Goal: Task Accomplishment & Management: Manage account settings

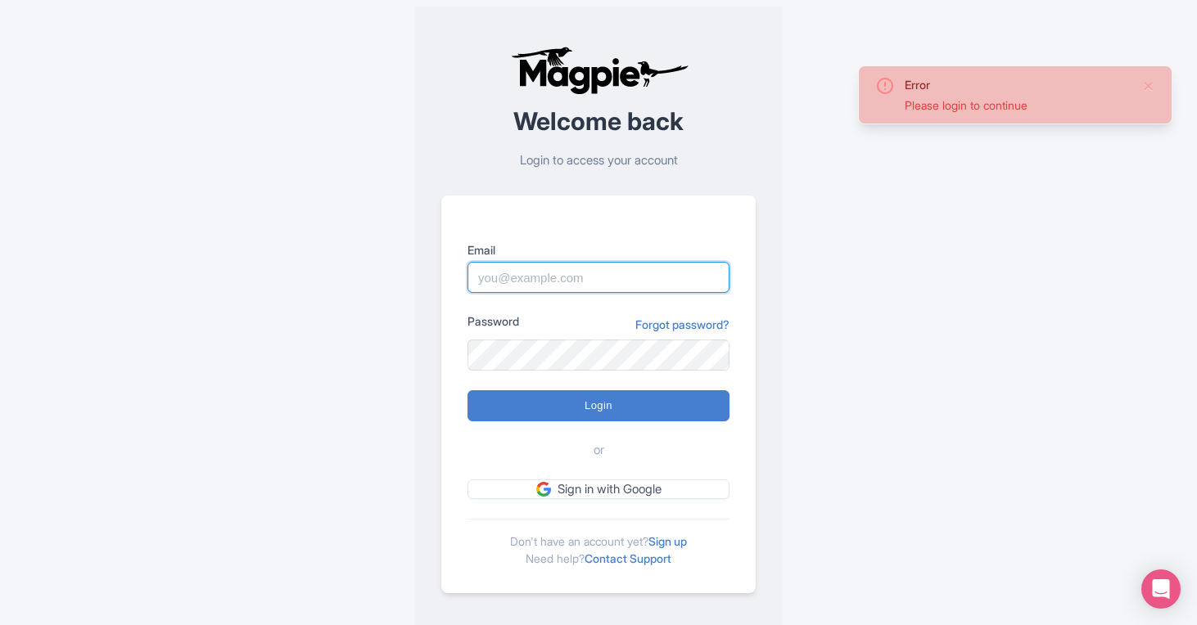
click at [540, 286] on input "Email" at bounding box center [598, 277] width 262 height 31
type input "connor@seesight-tours.com"
click at [467, 390] on input "Login" at bounding box center [598, 405] width 262 height 31
type input "Logging in..."
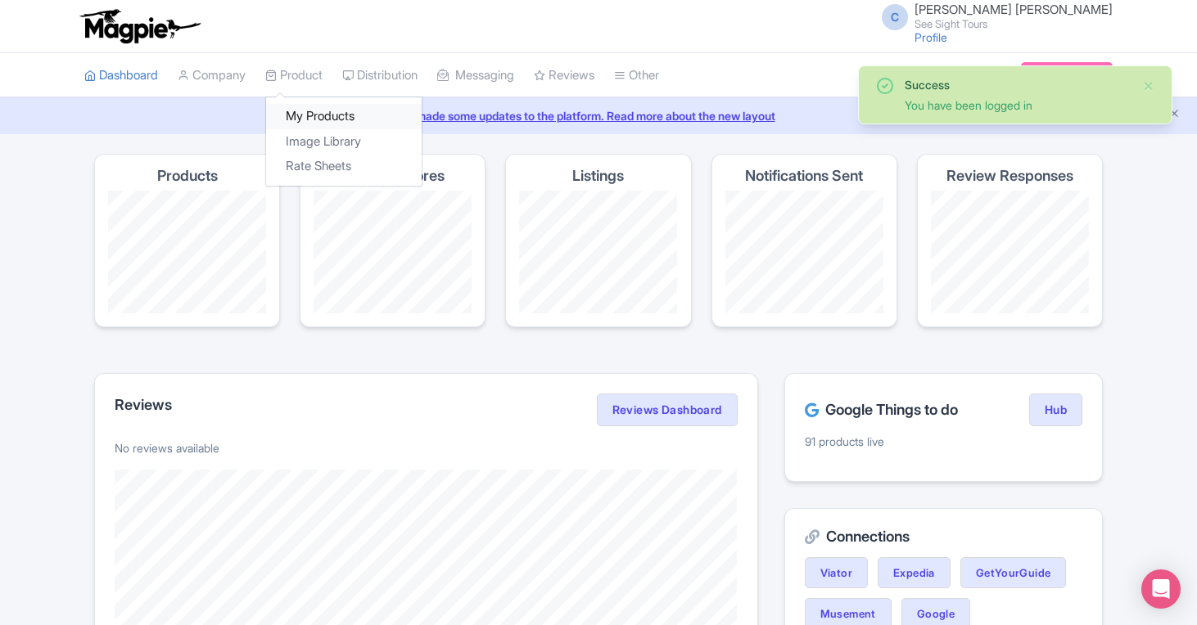
click at [318, 115] on link "My Products" at bounding box center [344, 116] width 156 height 25
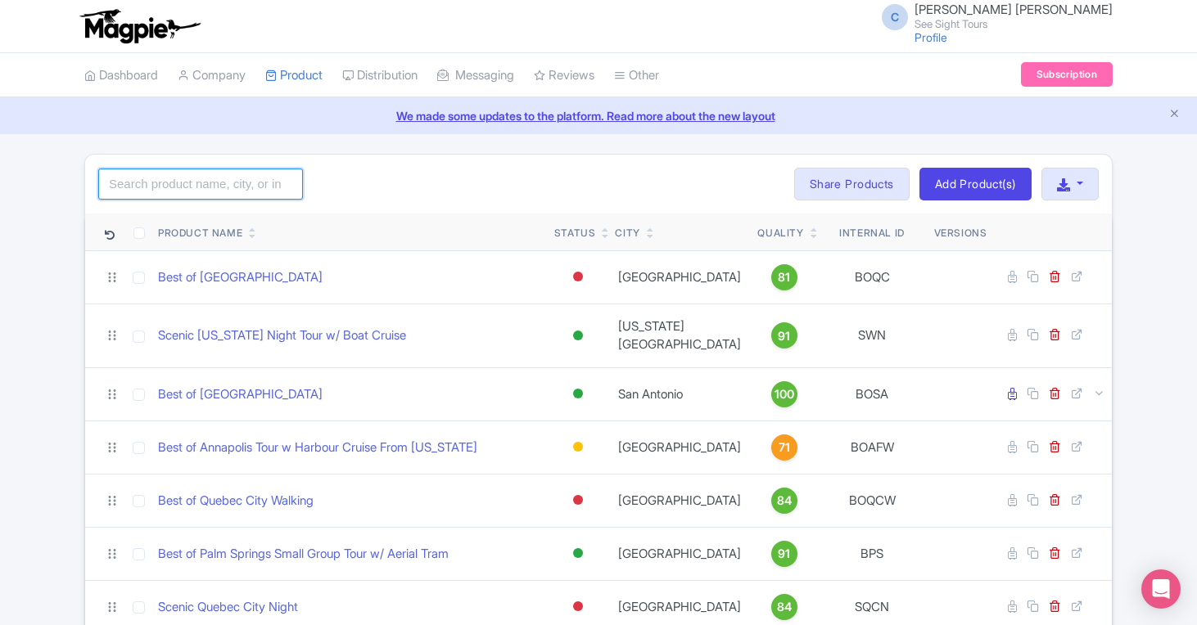
click at [246, 178] on input "search" at bounding box center [200, 184] width 205 height 31
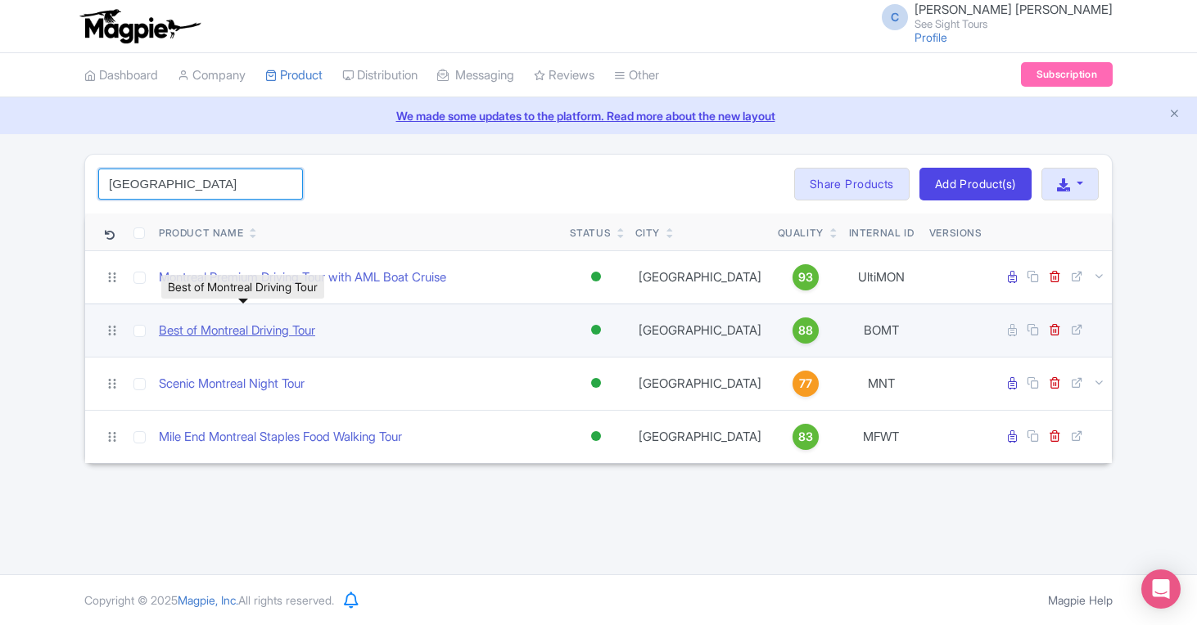
type input "[GEOGRAPHIC_DATA]"
click at [283, 330] on link "Best of Montreal Driving Tour" at bounding box center [237, 331] width 156 height 19
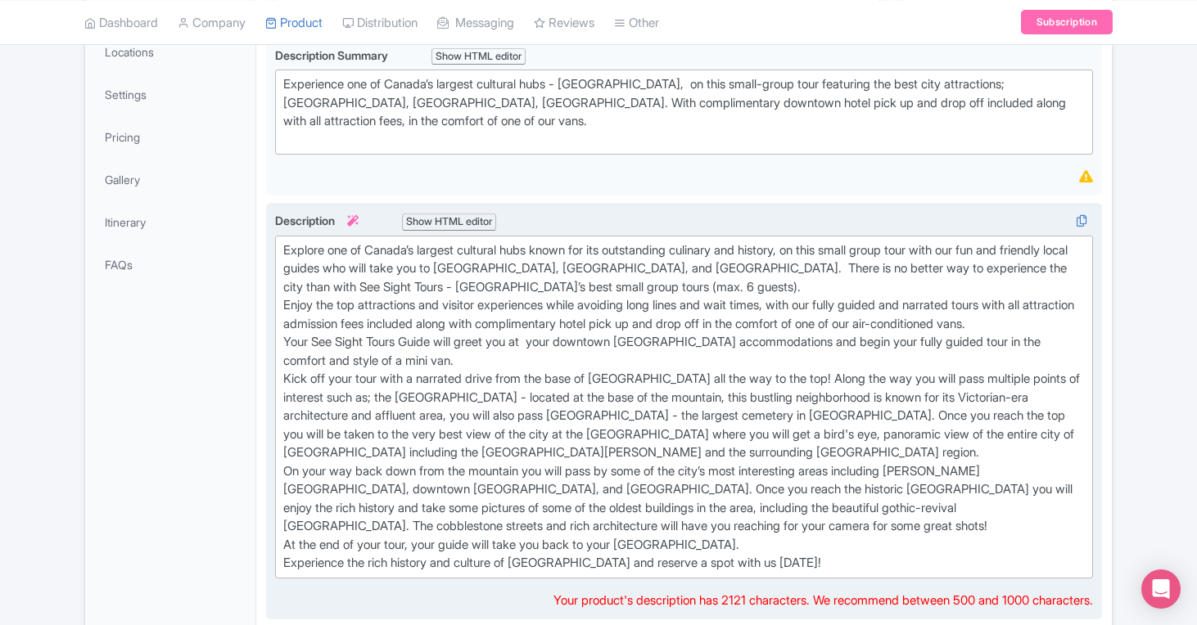
scroll to position [340, 0]
click at [455, 277] on div "Explore one of Canada’s largest cultural hubs known for its outstanding culinar…" at bounding box center [683, 407] width 801 height 332
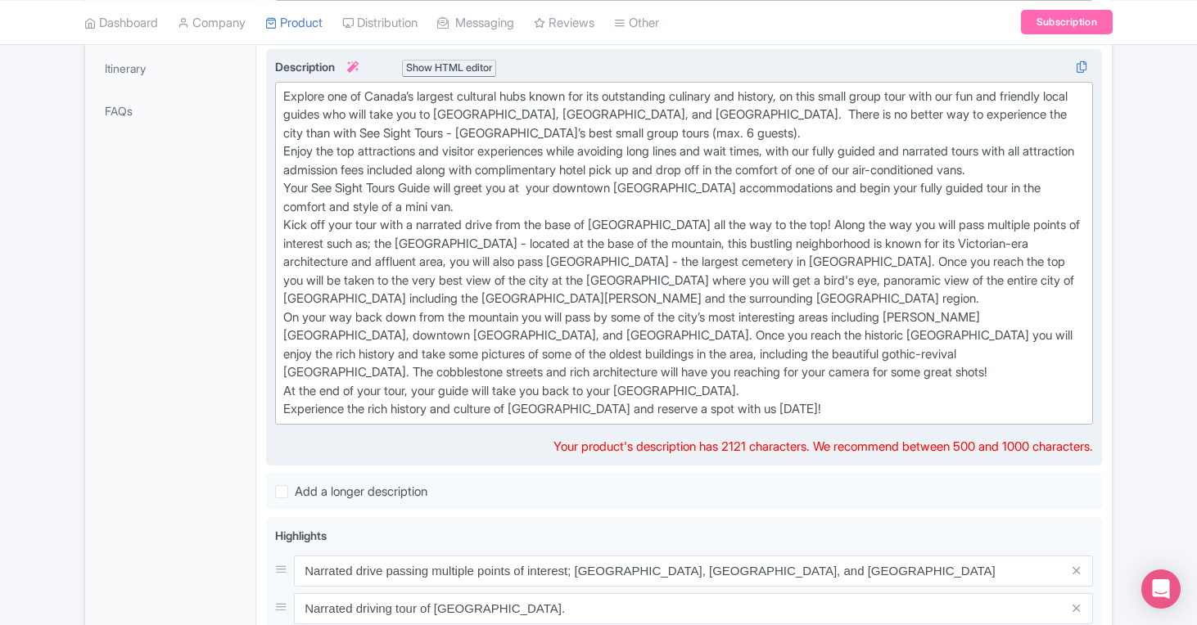
scroll to position [467, 0]
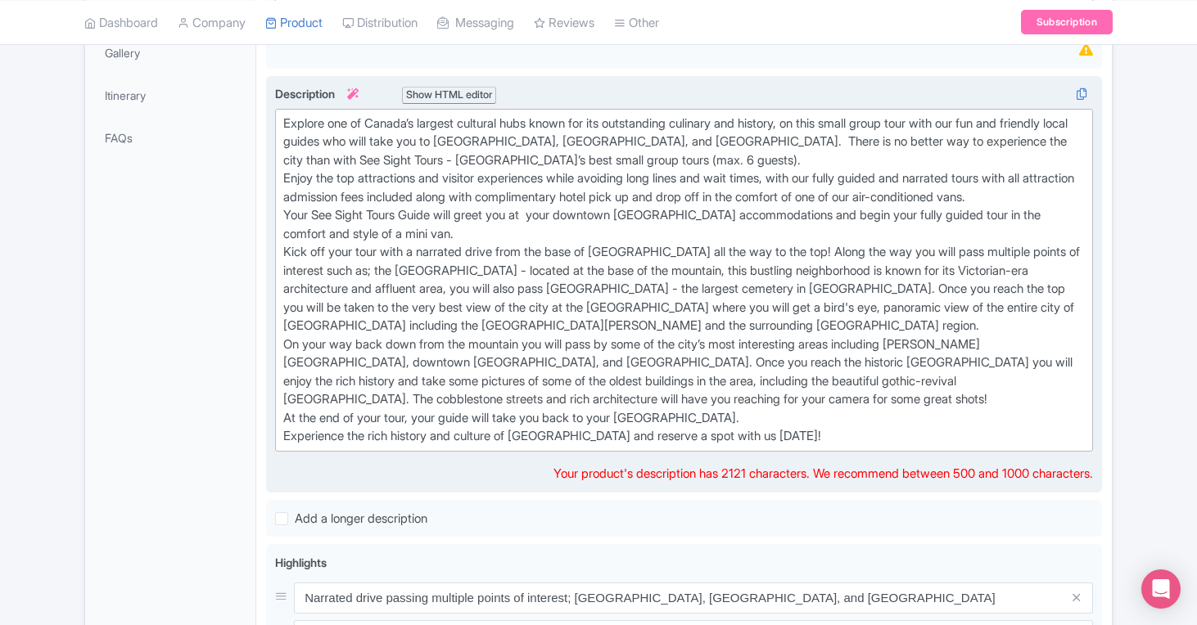
click at [810, 438] on div "Explore one of Canada’s largest cultural hubs known for its outstanding culinar…" at bounding box center [683, 281] width 801 height 332
drag, startPoint x: 760, startPoint y: 144, endPoint x: 647, endPoint y: 147, distance: 113.8
click at [647, 147] on div "Explore one of Canada’s largest cultural hubs known for its outstanding culinar…" at bounding box center [683, 281] width 801 height 332
type trix-editor "<div>Explore one of Canada’s largest cultural hubs known for its outstanding cu…"
copy div "Notre Dame Basilica"
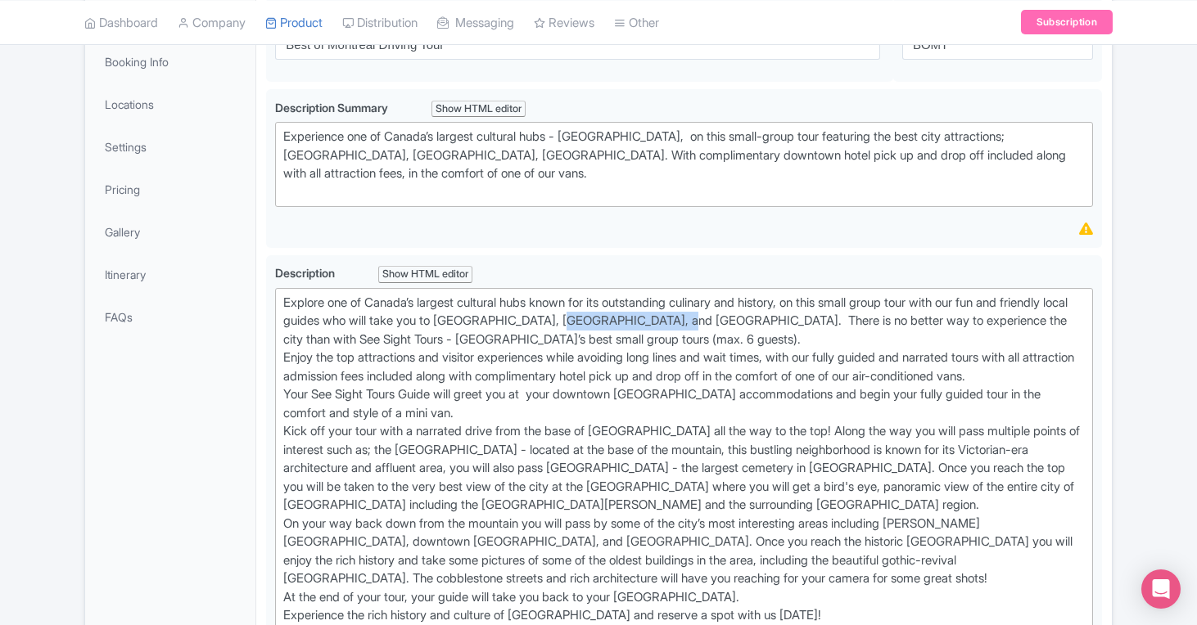
scroll to position [0, 0]
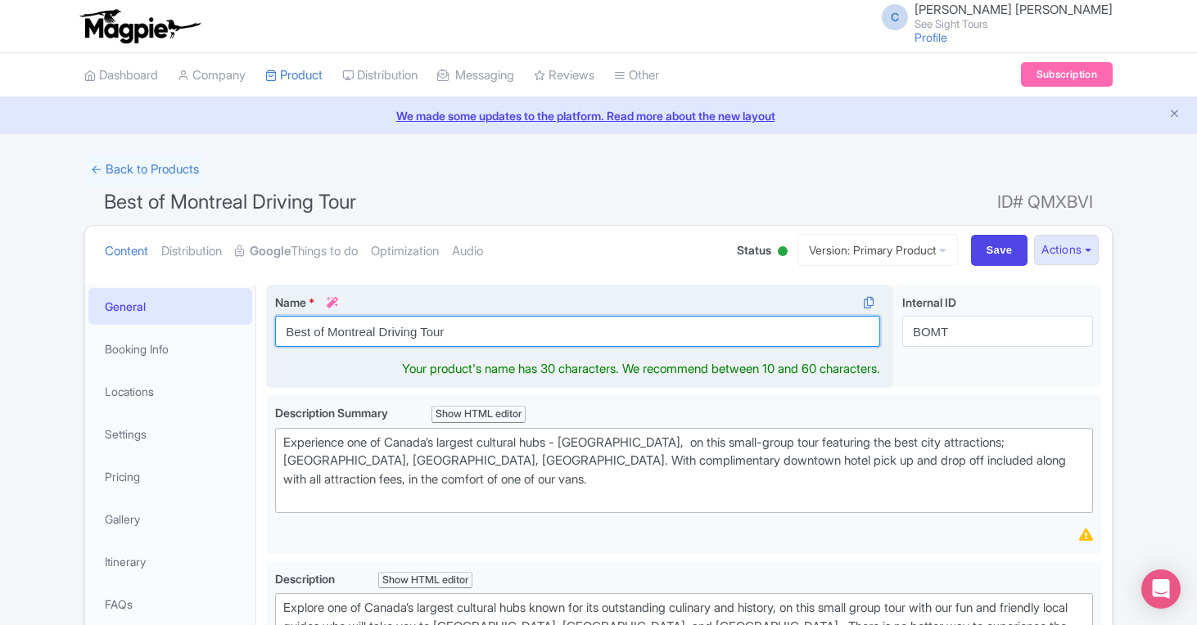
click at [486, 332] on input "Best of Montreal Driving Tour" at bounding box center [577, 331] width 605 height 31
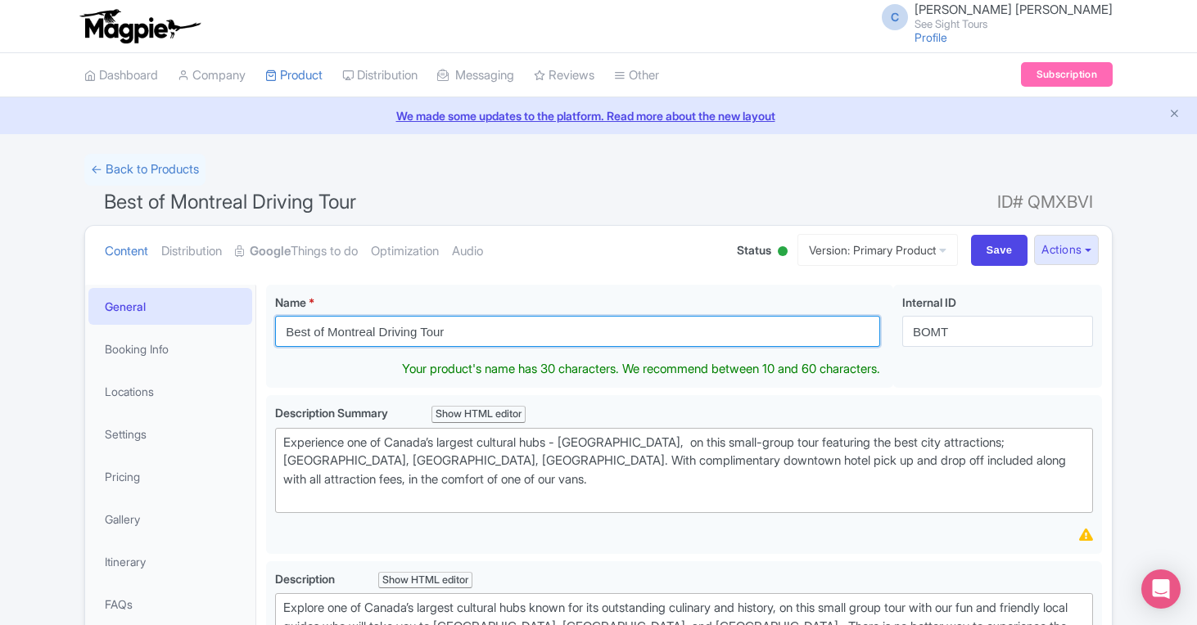
drag, startPoint x: 331, startPoint y: 332, endPoint x: 250, endPoint y: 328, distance: 81.1
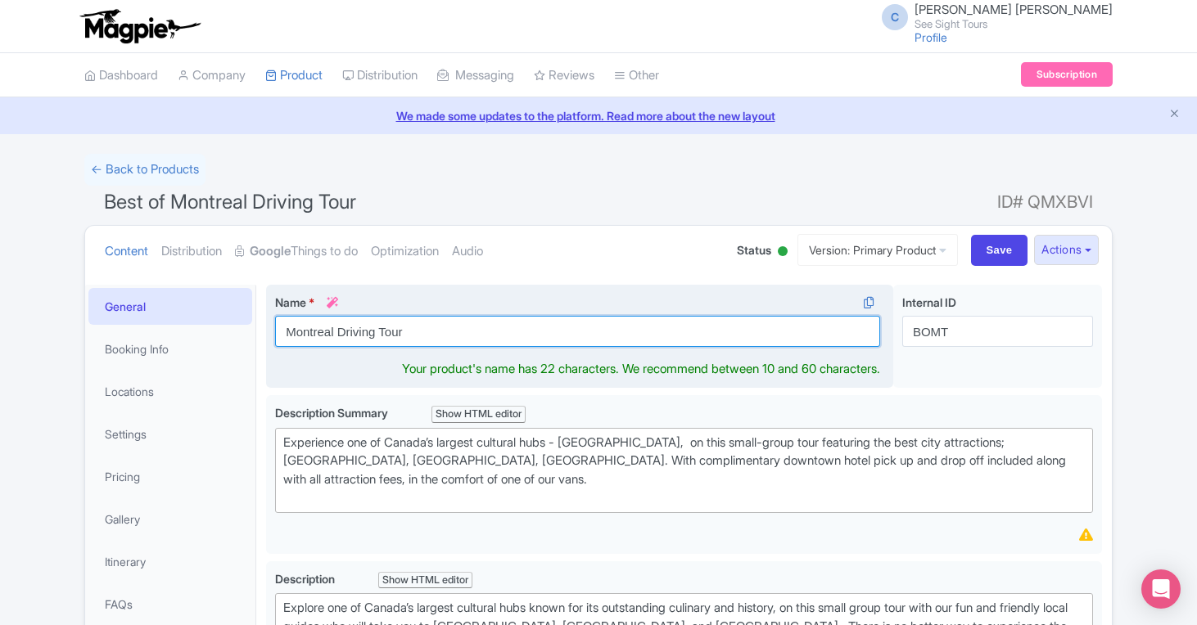
click at [337, 332] on input "Montreal Driving Tour" at bounding box center [577, 331] width 605 height 31
click at [521, 338] on input "Montreal Premium Driving Tour" at bounding box center [577, 331] width 605 height 31
paste input "Notre Dame Basilica"
type input "Montreal Premium Driving Tour With [GEOGRAPHIC_DATA]"
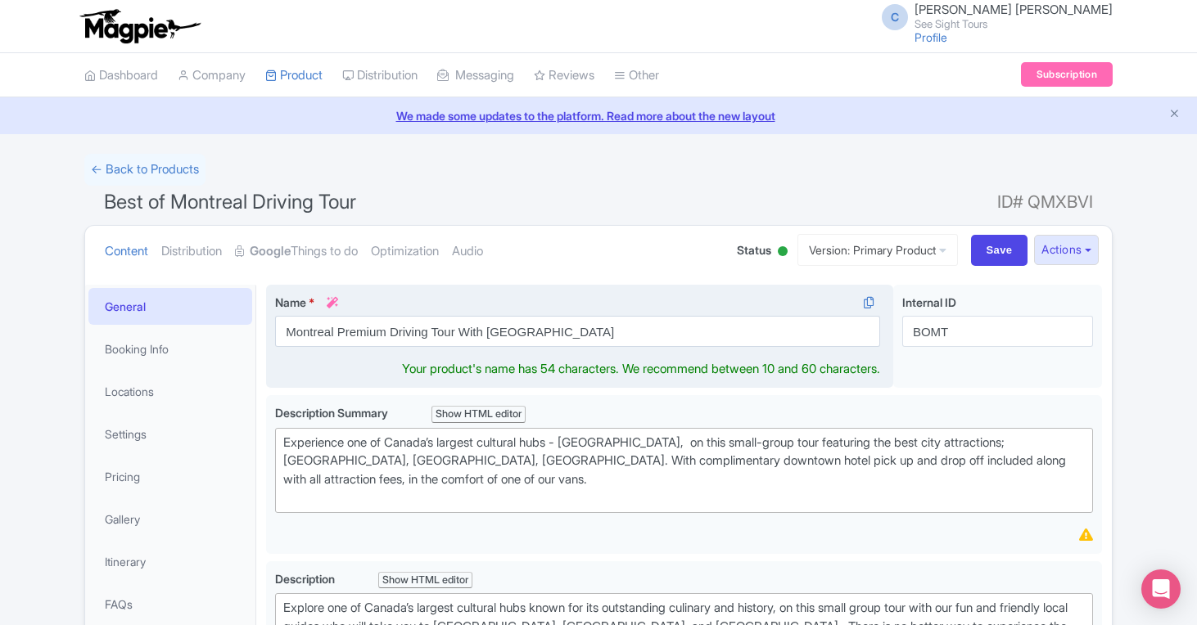
click at [547, 360] on div "Name * i Montreal Premium Driving Tour With Notre Dame Basilica Your product's …" at bounding box center [579, 337] width 627 height 104
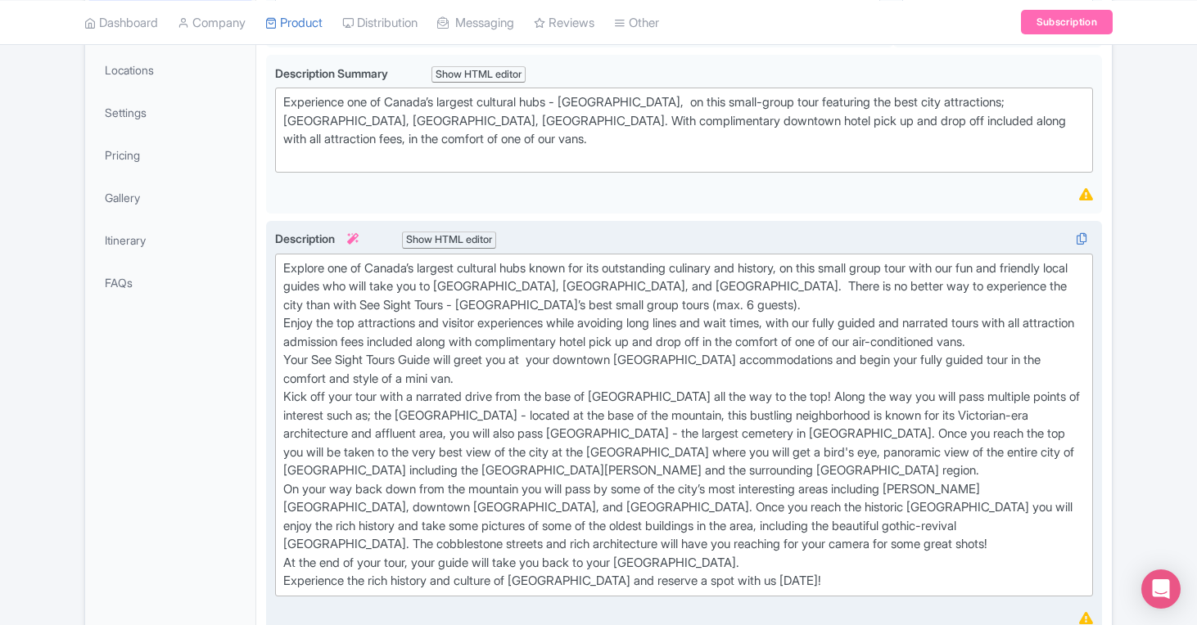
scroll to position [337, 0]
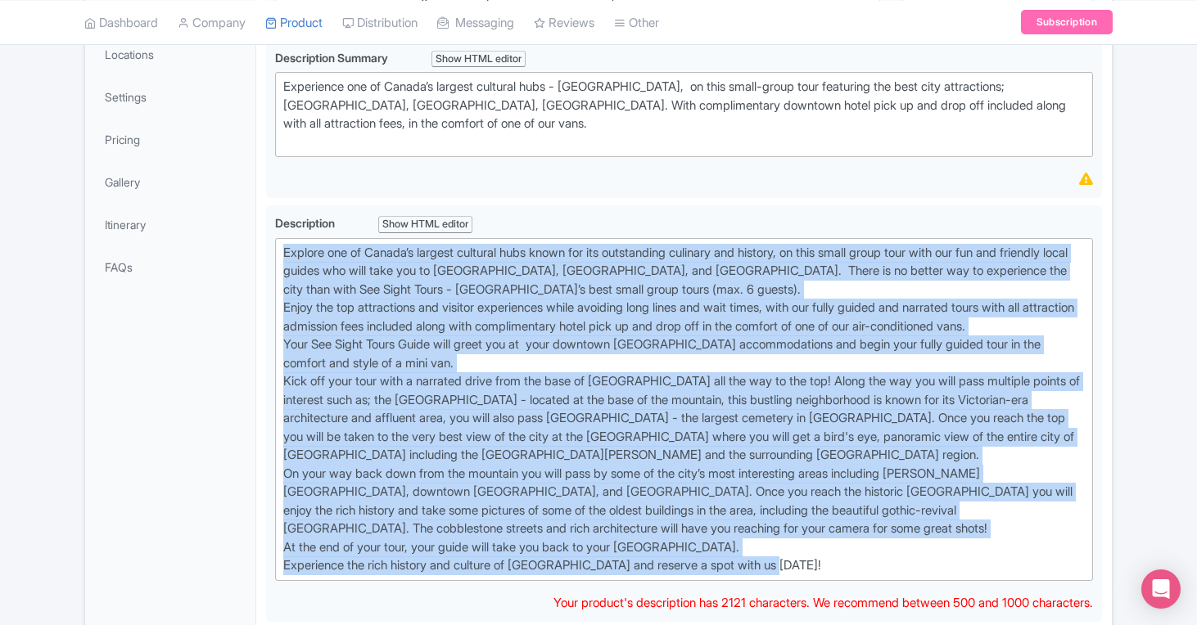
drag, startPoint x: 786, startPoint y: 568, endPoint x: 253, endPoint y: 255, distance: 618.2
copy div "Explore one of Canada’s largest cultural hubs known for its outstanding culinar…"
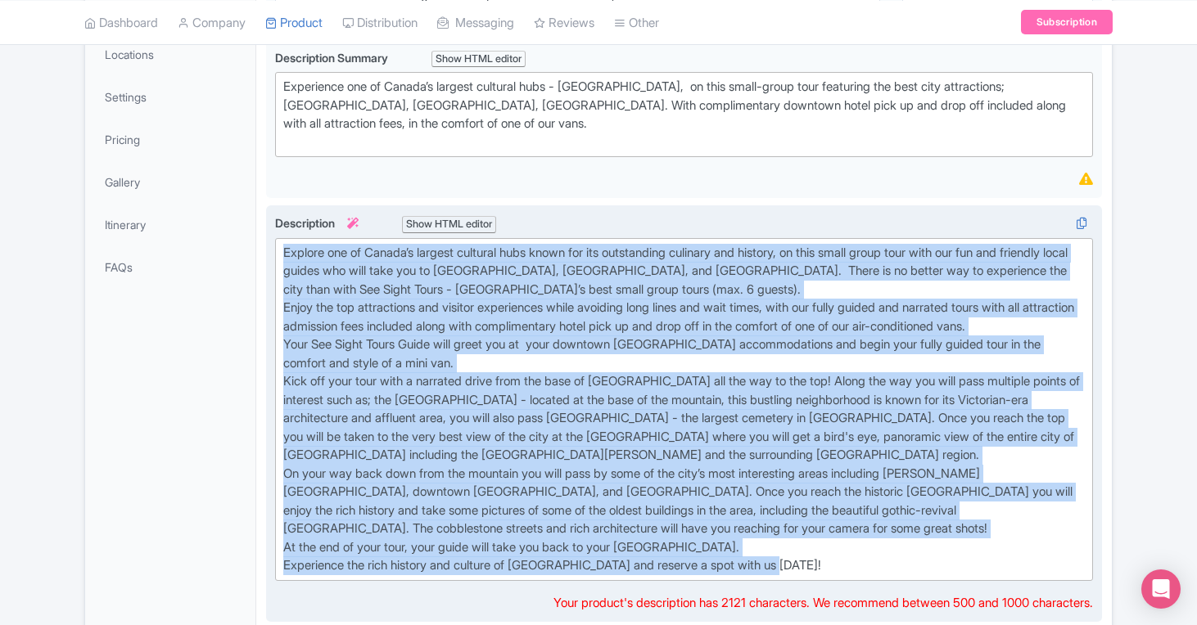
paste trix-editor "<div>Discover Montreal, one of Canada’s largest cultural hubs, on a small-group…"
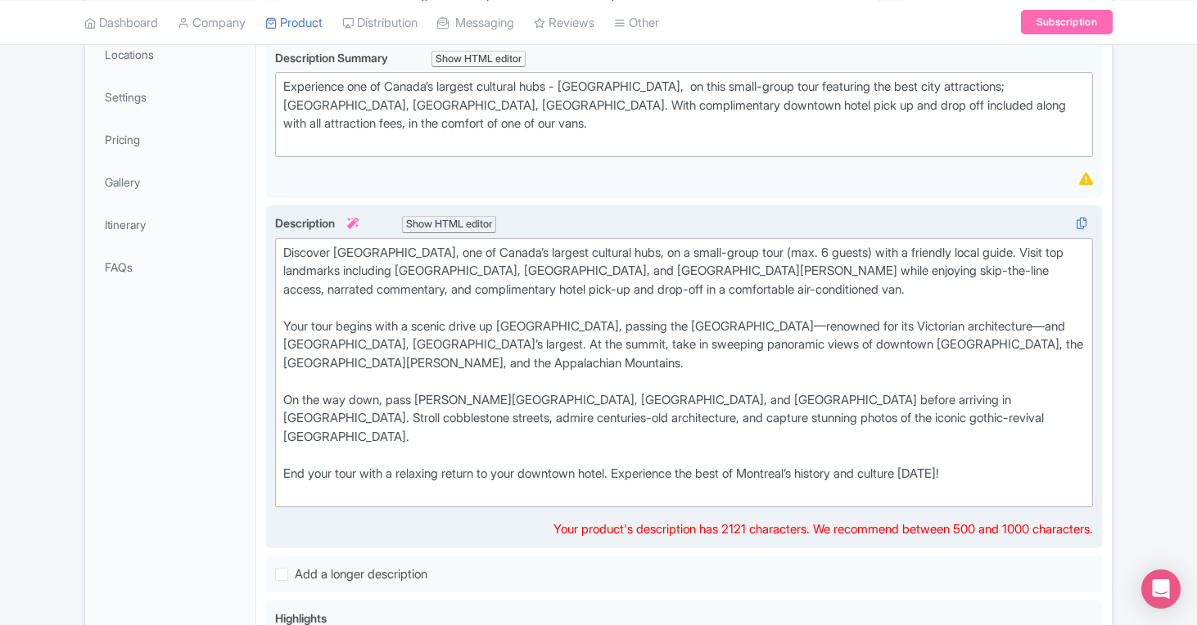
click at [169, 365] on div "General Booking Info Locations Settings Pricing Gallery Itinerary FAQs" at bounding box center [170, 619] width 171 height 1343
click at [479, 345] on div "Your tour begins with a scenic drive up [GEOGRAPHIC_DATA], passing the [GEOGRAP…" at bounding box center [683, 355] width 801 height 74
click at [524, 480] on div "End your tour with a relaxing return to your downtown hotel. Experience the bes…" at bounding box center [683, 483] width 801 height 37
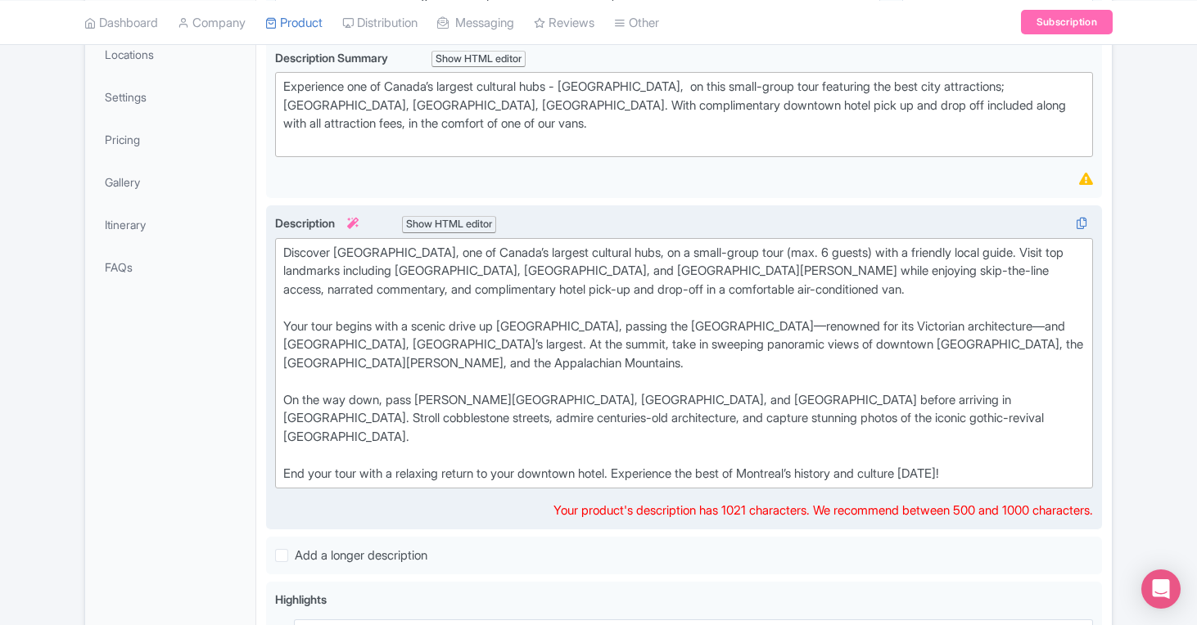
type trix-editor "<div>Discover Montreal, one of Canada’s largest cultural hubs, on a small-group…"
click at [220, 406] on div "General Booking Info Locations Settings Pricing Gallery Itinerary FAQs" at bounding box center [170, 610] width 171 height 1324
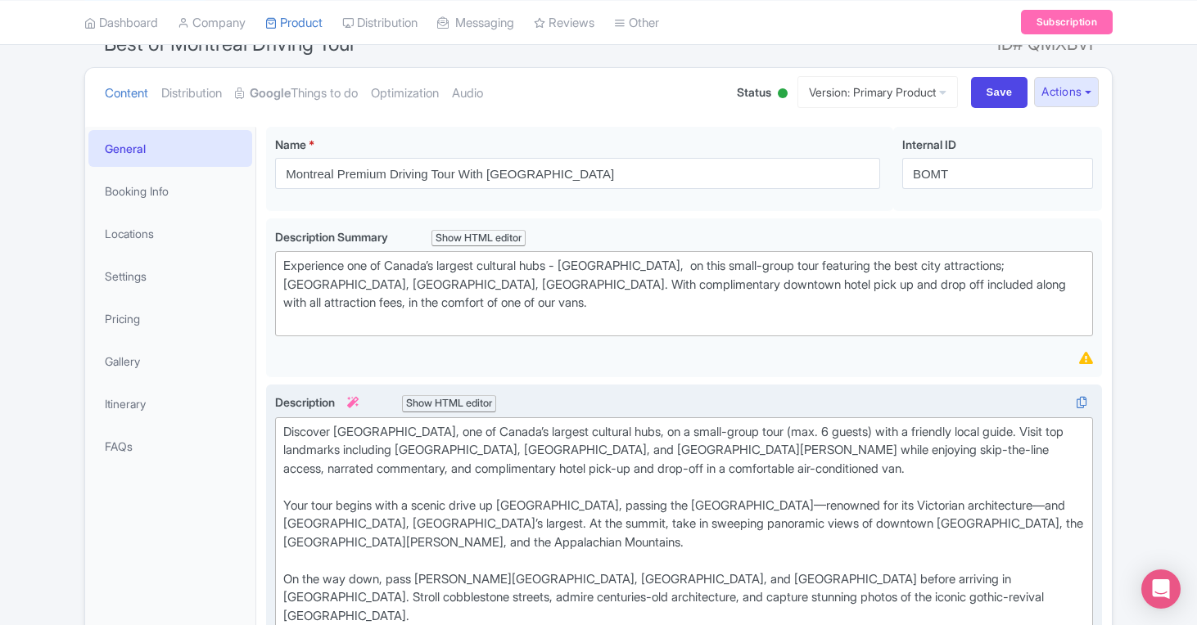
scroll to position [0, 0]
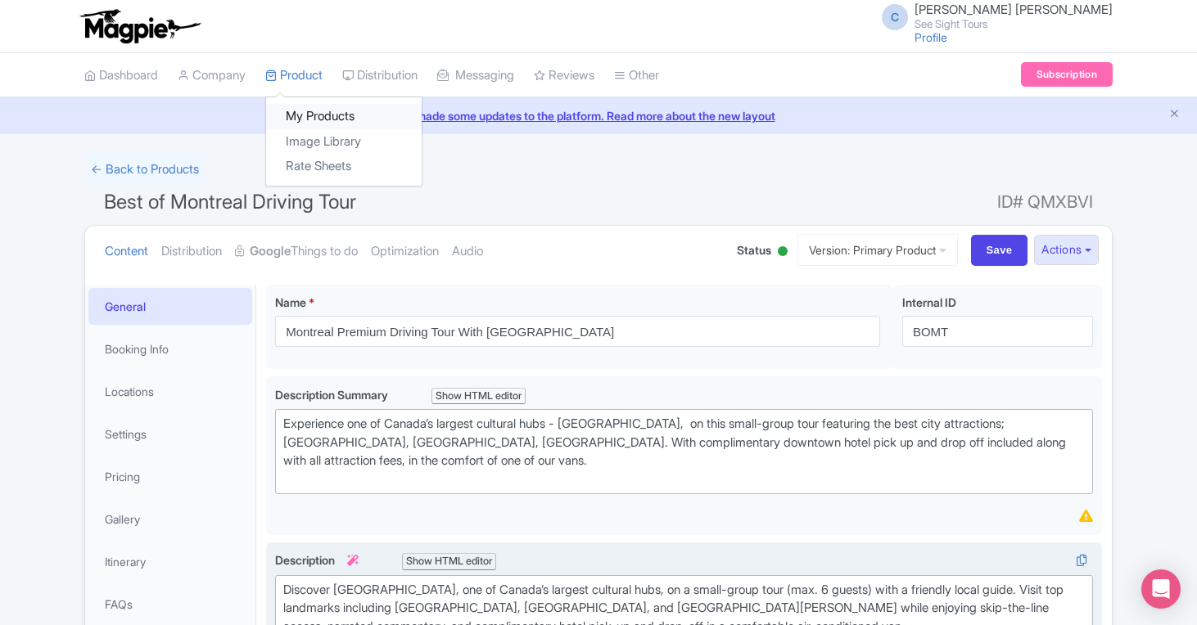
click at [313, 111] on link "My Products" at bounding box center [344, 116] width 156 height 25
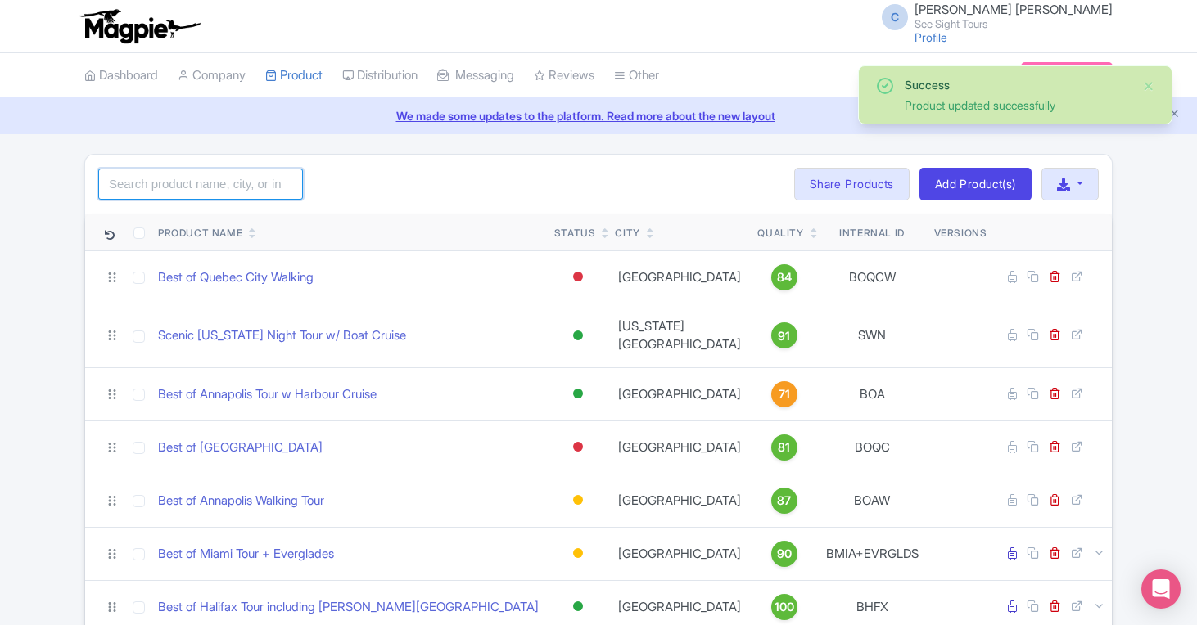
click at [169, 171] on input "search" at bounding box center [200, 184] width 205 height 31
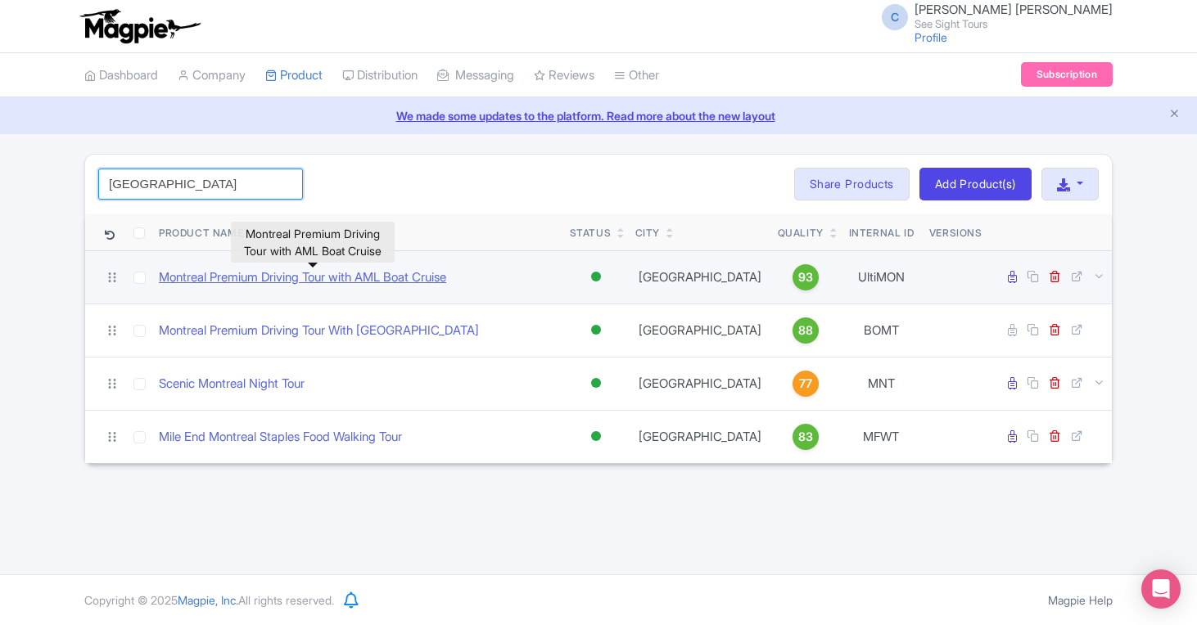
type input "[GEOGRAPHIC_DATA]"
click at [413, 283] on link "Montreal Premium Driving Tour with AML Boat Cruise" at bounding box center [302, 277] width 287 height 19
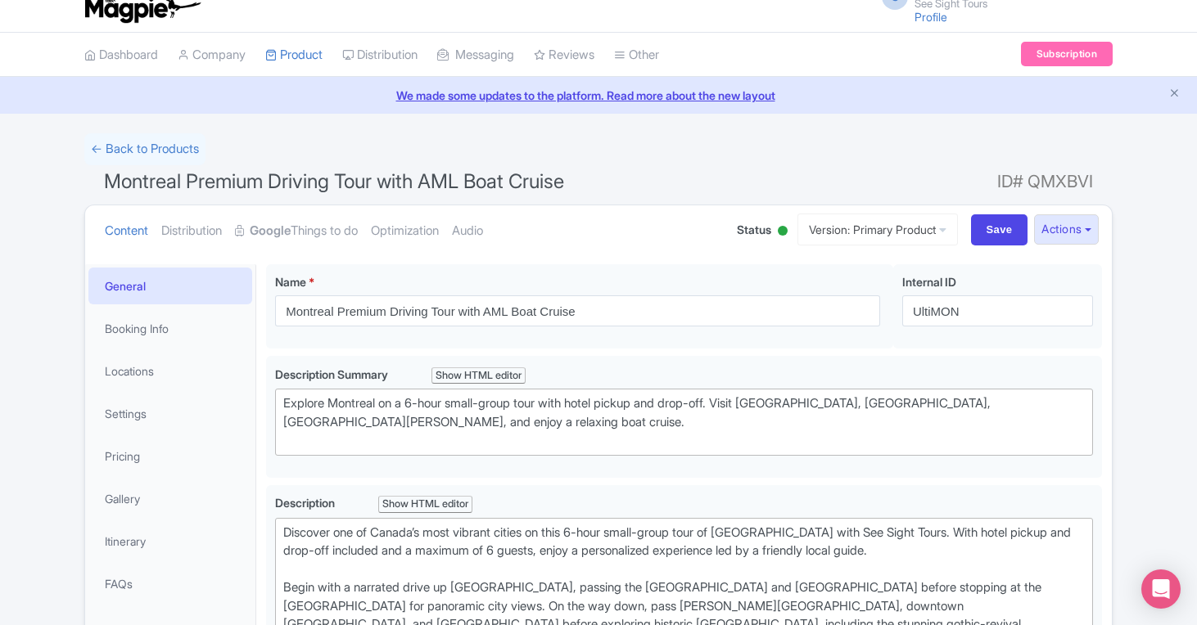
scroll to position [21, 0]
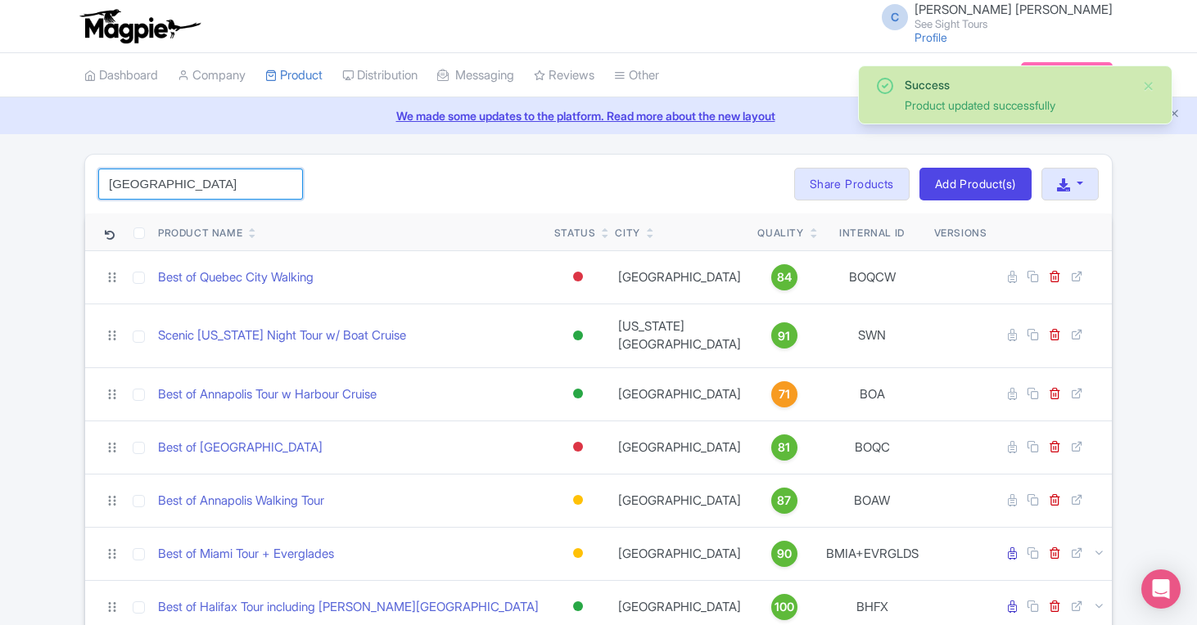
click at [224, 184] on input "[GEOGRAPHIC_DATA]" at bounding box center [200, 184] width 205 height 31
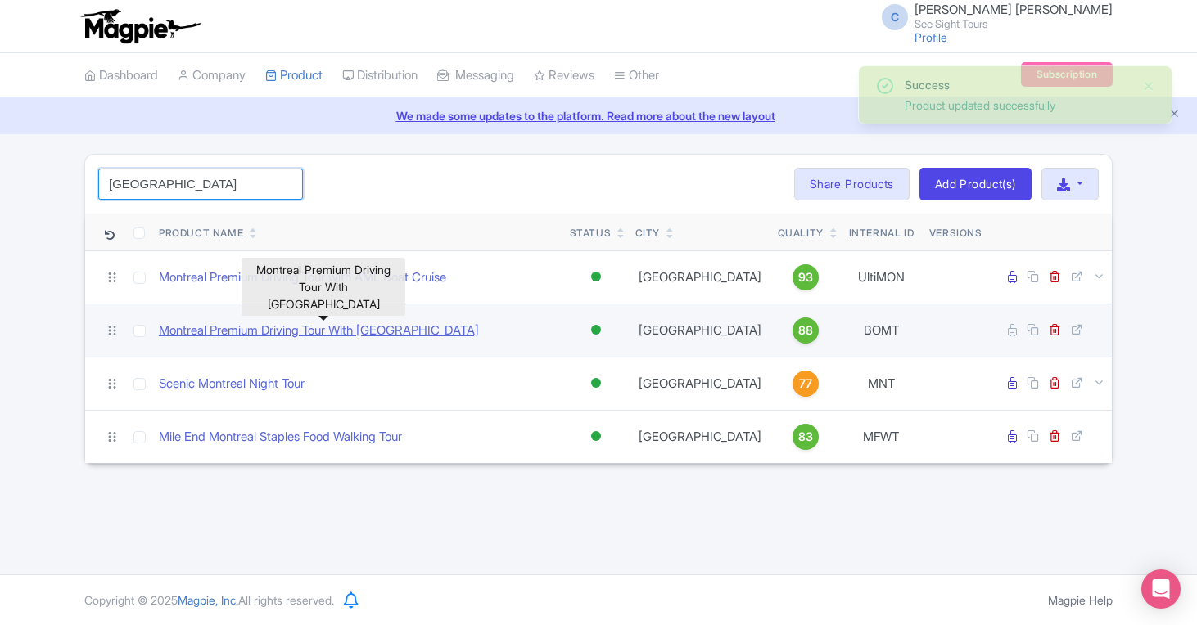
type input "[GEOGRAPHIC_DATA]"
click at [310, 326] on link "Montreal Premium Driving Tour With [GEOGRAPHIC_DATA]" at bounding box center [319, 331] width 320 height 19
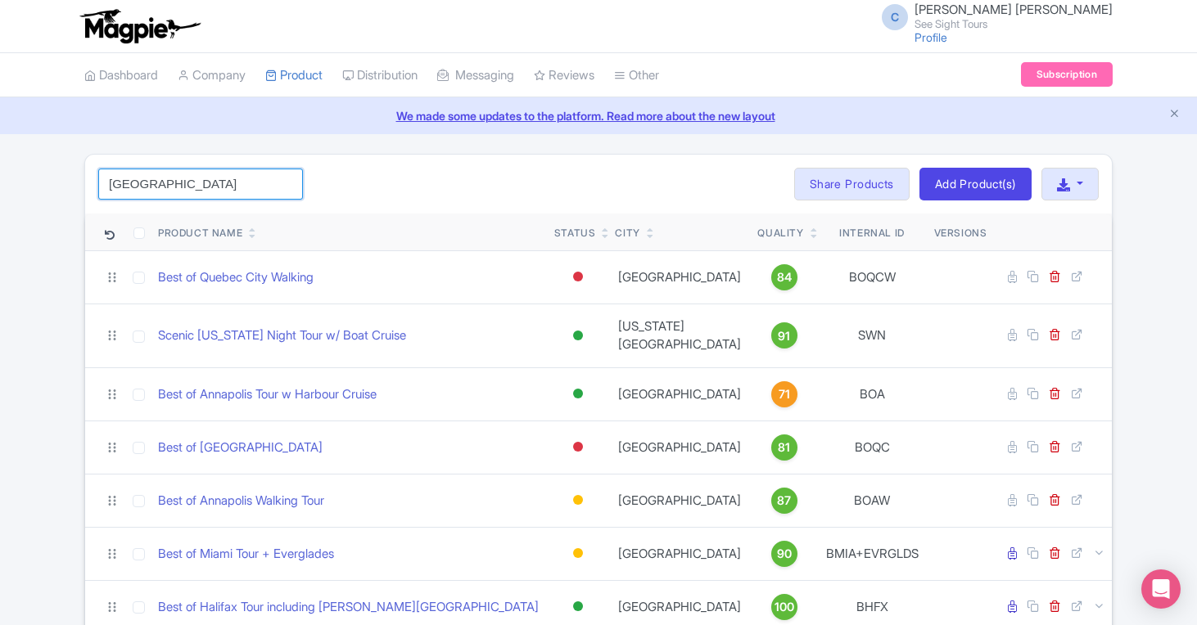
click at [199, 189] on input "montreal" at bounding box center [200, 184] width 205 height 31
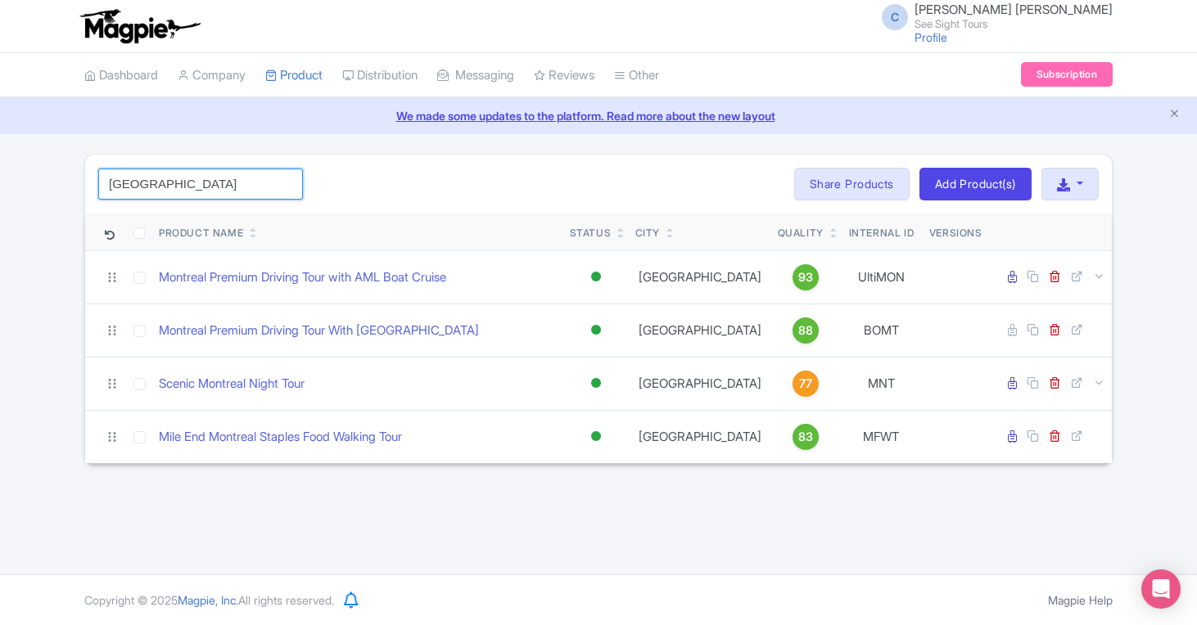
type input "montreal"
click at [486, 174] on div "montreal Search Bulk Actions Delete Add to Collection Share Products Add to Col…" at bounding box center [598, 184] width 1026 height 59
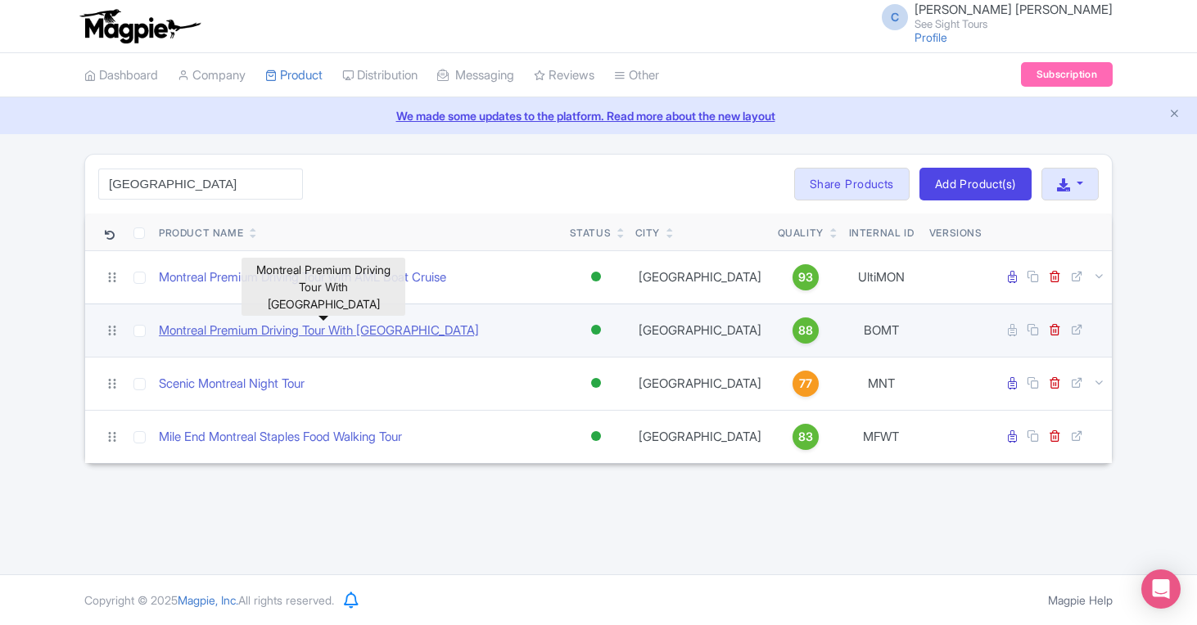
click at [424, 336] on link "Montreal Premium Driving Tour With [GEOGRAPHIC_DATA]" at bounding box center [319, 331] width 320 height 19
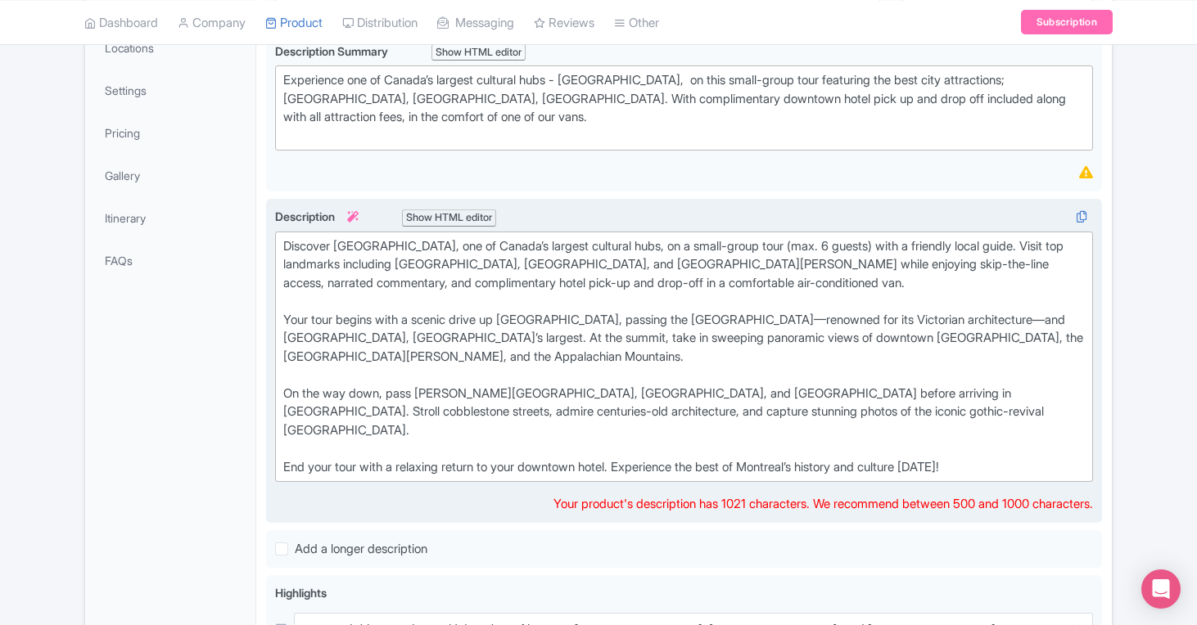
scroll to position [329, 0]
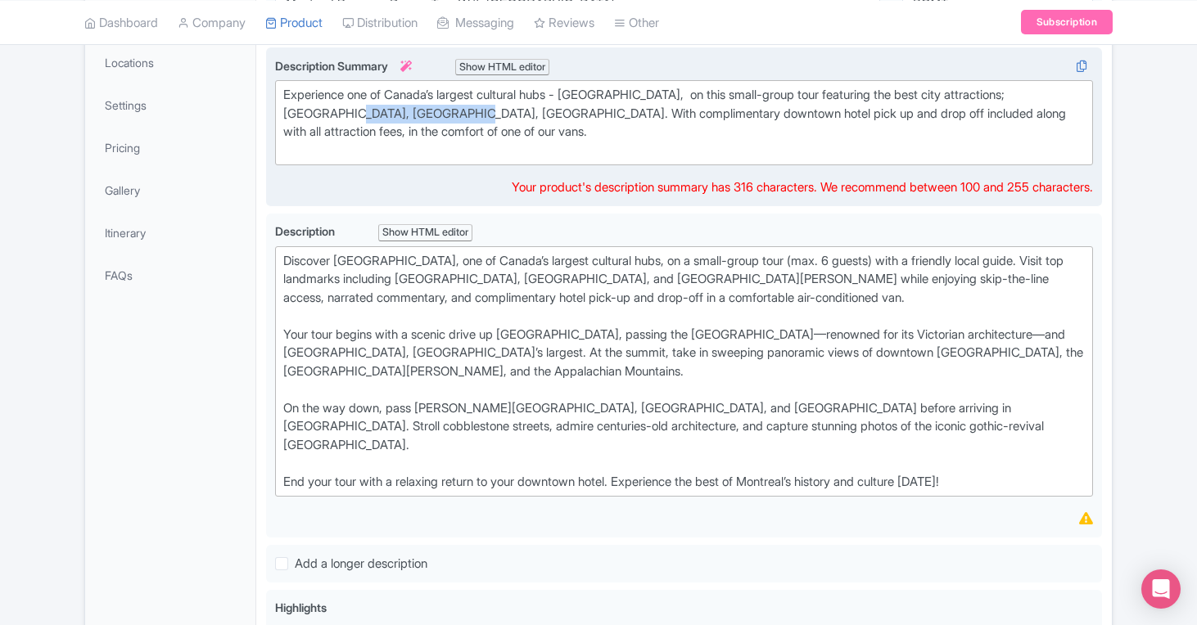
drag, startPoint x: 338, startPoint y: 113, endPoint x: 451, endPoint y: 115, distance: 113.0
click at [451, 115] on div "Experience one of Canada’s largest cultural hubs - [GEOGRAPHIC_DATA], on this s…" at bounding box center [683, 123] width 801 height 74
type trix-editor "<div>Experience one of Canada’s largest cultural hubs - [GEOGRAPHIC_DATA],&nbsp…"
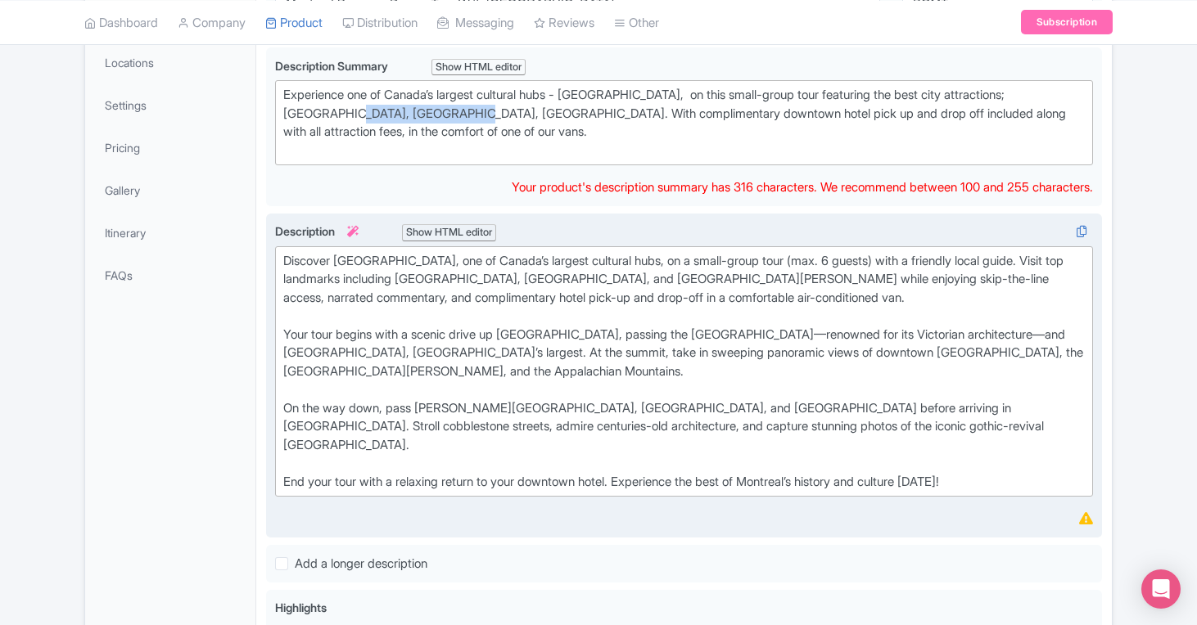
copy div "[GEOGRAPHIC_DATA]"
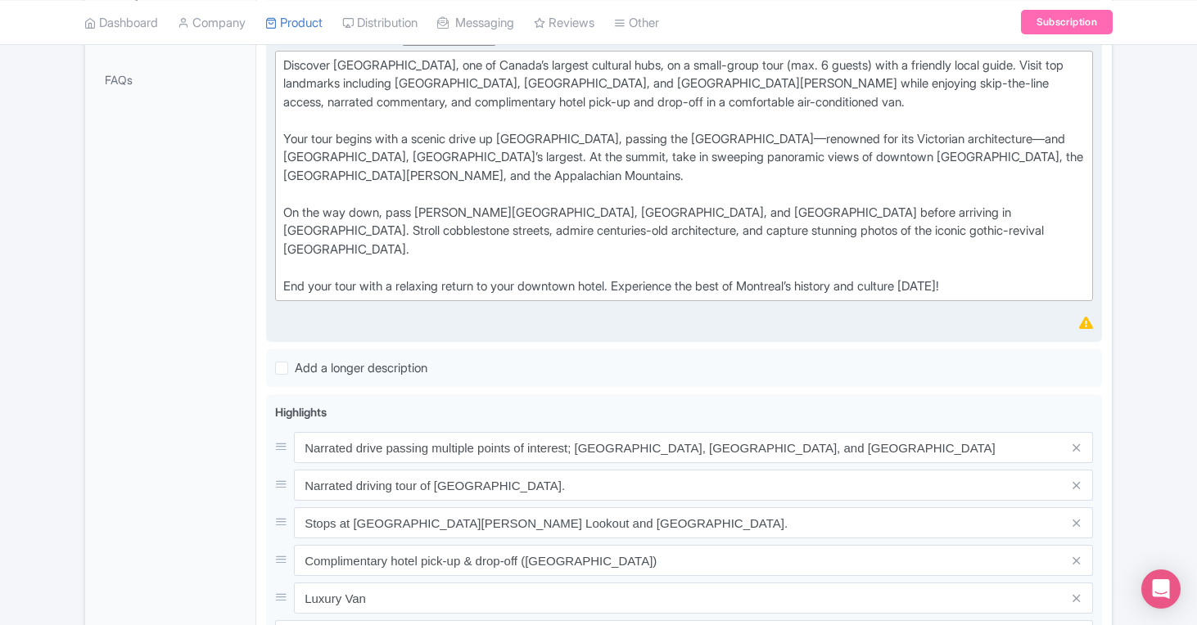
scroll to position [857, 0]
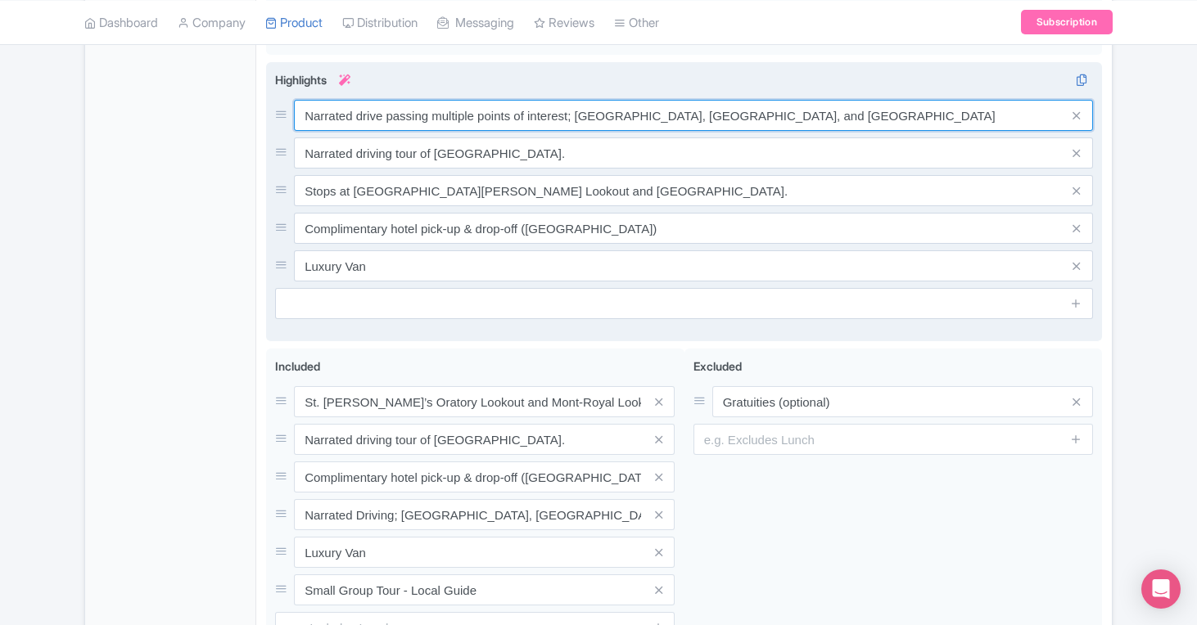
click at [436, 100] on input "Narrated drive passing multiple points of interest; [GEOGRAPHIC_DATA], [GEOGRAP…" at bounding box center [693, 115] width 799 height 31
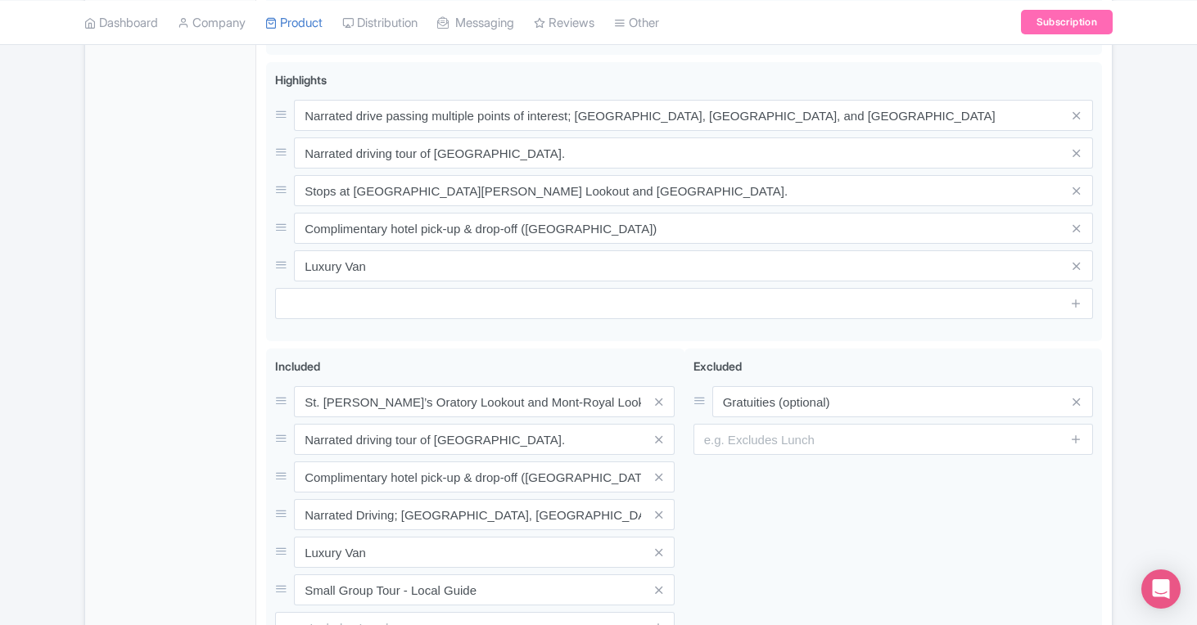
click at [255, 126] on div "General Booking Info Locations Settings Pricing Gallery Itinerary FAQs" at bounding box center [170, 90] width 171 height 1324
